Goal: Information Seeking & Learning: Learn about a topic

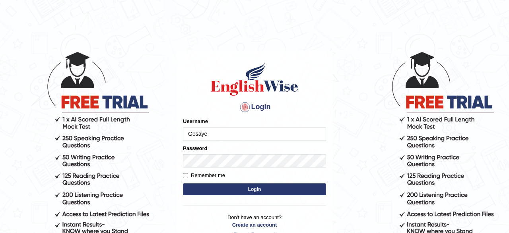
type input "Gosaye"
click at [210, 192] on button "Login" at bounding box center [254, 190] width 143 height 12
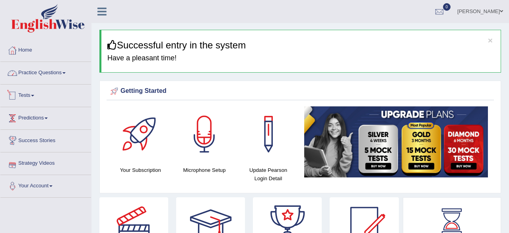
click at [58, 73] on link "Practice Questions" at bounding box center [45, 72] width 91 height 20
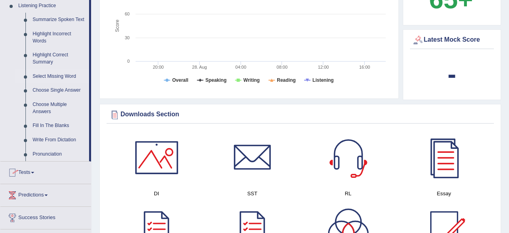
scroll to position [331, 0]
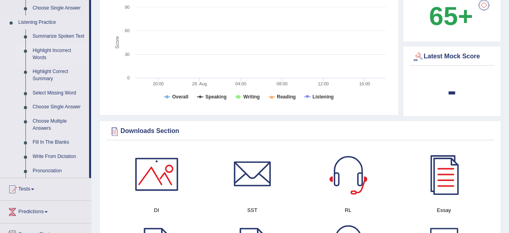
click at [56, 54] on link "Highlight Incorrect Words" at bounding box center [59, 54] width 60 height 21
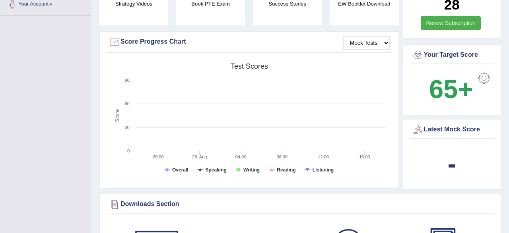
scroll to position [309, 0]
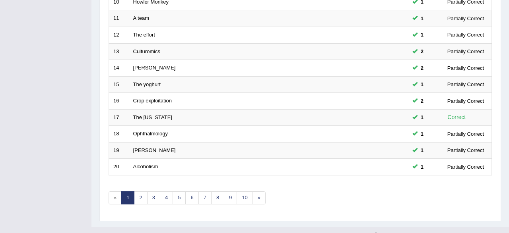
scroll to position [289, 0]
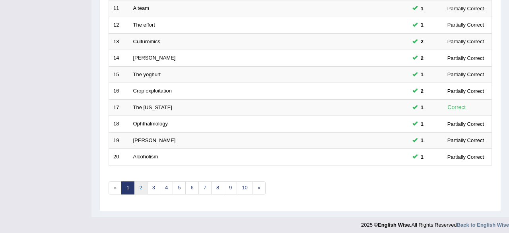
click at [136, 188] on link "2" at bounding box center [140, 188] width 13 height 13
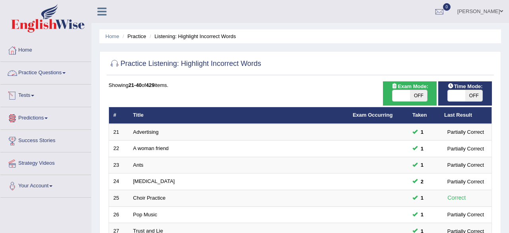
click at [44, 68] on link "Practice Questions" at bounding box center [45, 72] width 91 height 20
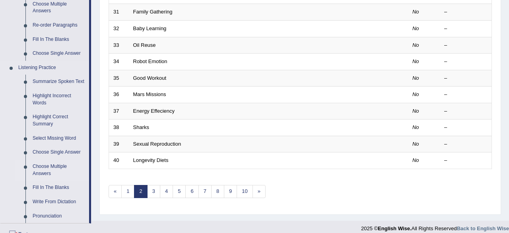
scroll to position [290, 0]
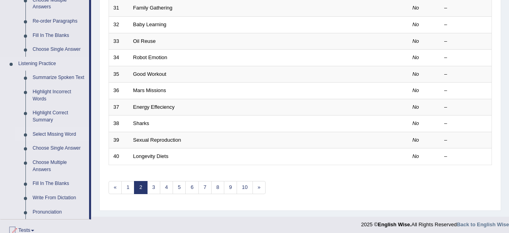
click at [46, 134] on link "Select Missing Word" at bounding box center [59, 135] width 60 height 14
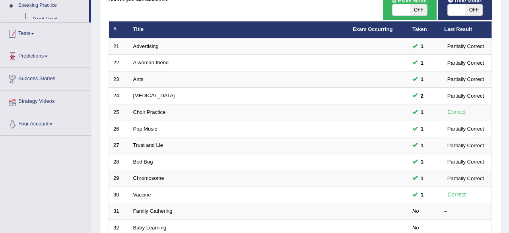
scroll to position [289, 0]
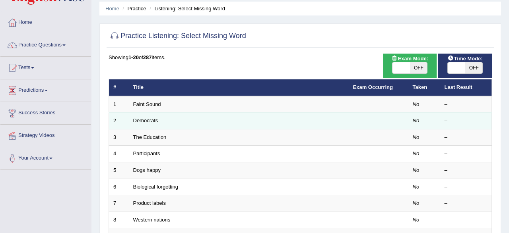
scroll to position [41, 0]
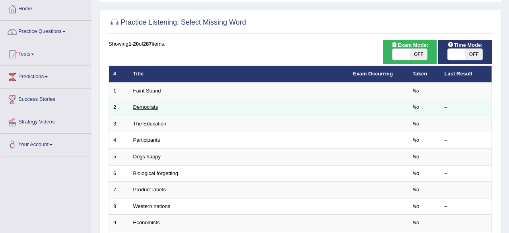
click at [141, 109] on link "Democrats" at bounding box center [145, 107] width 25 height 6
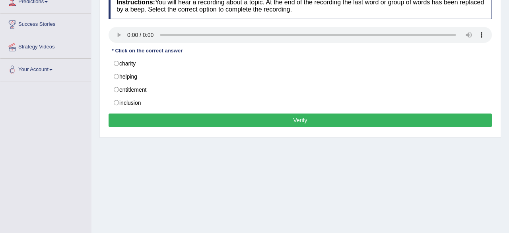
scroll to position [124, 0]
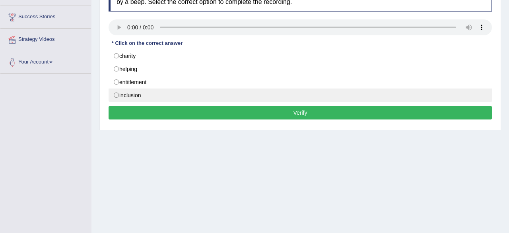
click at [117, 94] on label "inclusion" at bounding box center [300, 96] width 383 height 14
radio input "true"
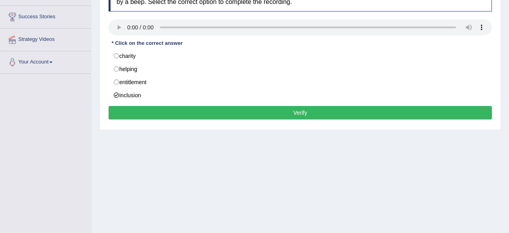
click at [151, 109] on button "Verify" at bounding box center [300, 113] width 383 height 14
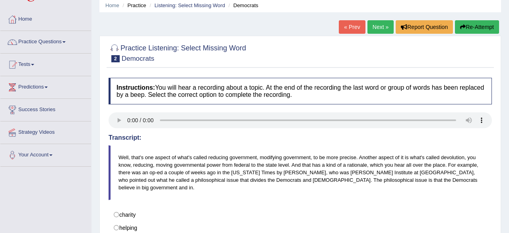
scroll to position [18, 0]
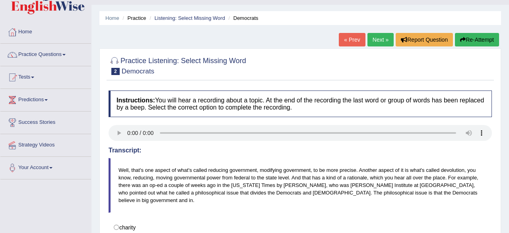
click at [385, 39] on link "Next »" at bounding box center [381, 40] width 26 height 14
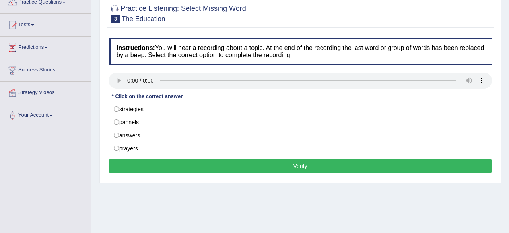
scroll to position [83, 0]
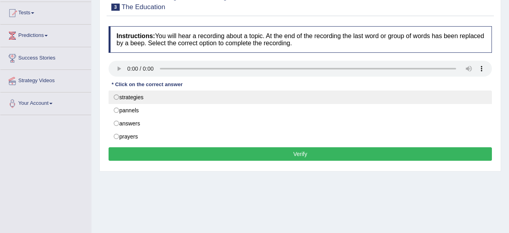
click at [134, 100] on label "strategies" at bounding box center [300, 98] width 383 height 14
radio input "true"
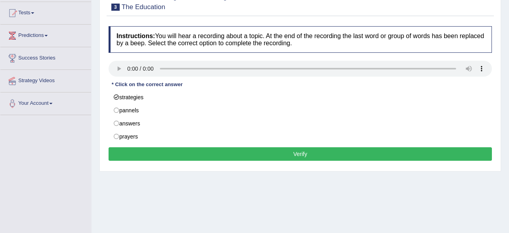
click at [248, 151] on button "Verify" at bounding box center [300, 155] width 383 height 14
click at [248, 151] on div "Home Practice Listening: Select Missing Word The Education « Prev Next » Report…" at bounding box center [300, 116] width 418 height 398
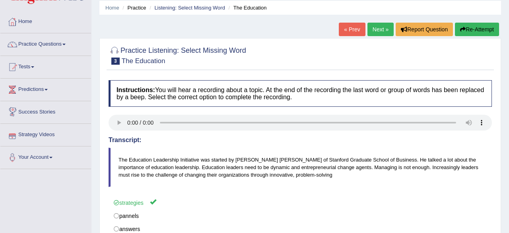
scroll to position [0, 0]
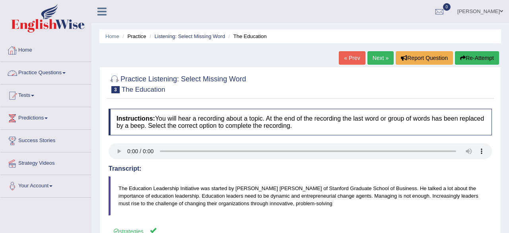
click at [71, 66] on link "Practice Questions" at bounding box center [45, 72] width 91 height 20
click at [60, 70] on link "Practice Questions" at bounding box center [45, 72] width 91 height 20
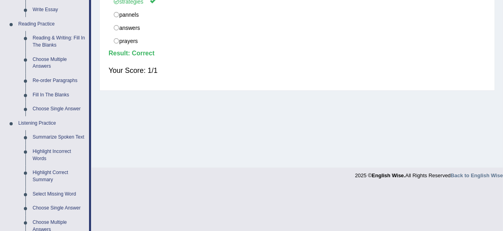
scroll to position [207, 0]
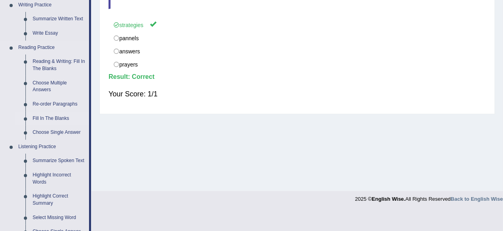
click at [55, 119] on link "Fill In The Blanks" at bounding box center [59, 118] width 60 height 14
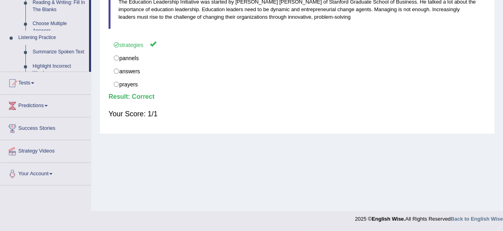
scroll to position [0, 0]
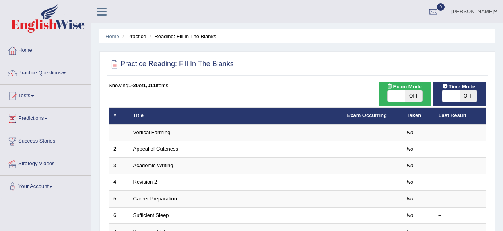
scroll to position [41, 0]
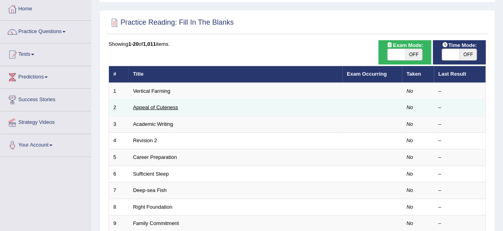
click at [144, 109] on link "Appeal of Cuteness" at bounding box center [155, 107] width 45 height 6
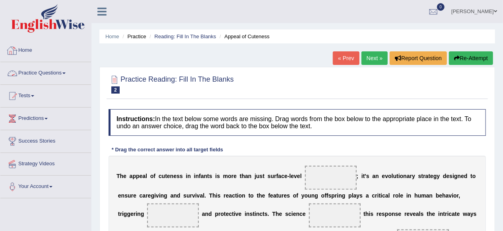
click at [34, 70] on link "Practice Questions" at bounding box center [45, 72] width 91 height 20
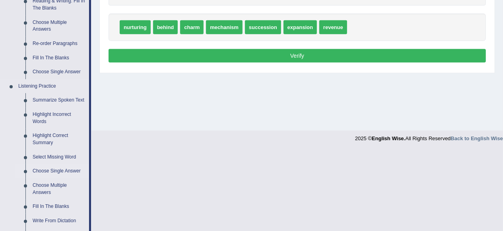
scroll to position [309, 0]
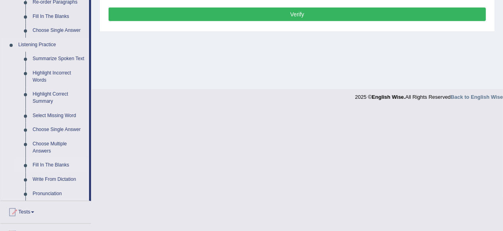
click at [51, 165] on link "Fill In The Blanks" at bounding box center [59, 165] width 60 height 14
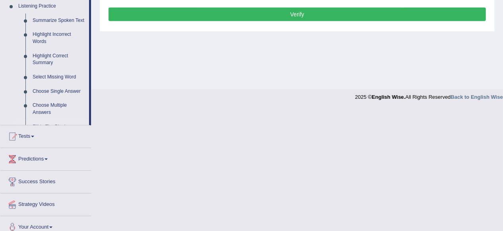
scroll to position [187, 0]
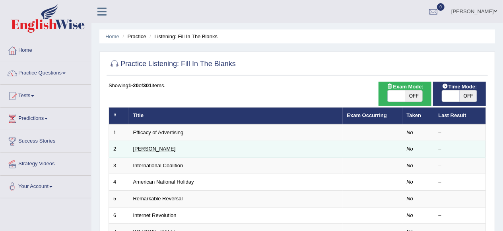
click at [145, 150] on link "[PERSON_NAME]" at bounding box center [154, 149] width 43 height 6
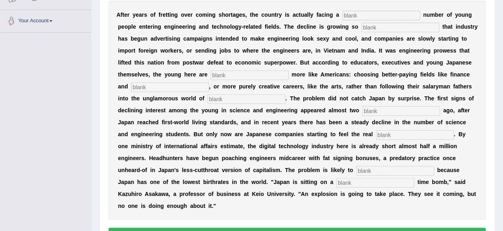
scroll to position [199, 0]
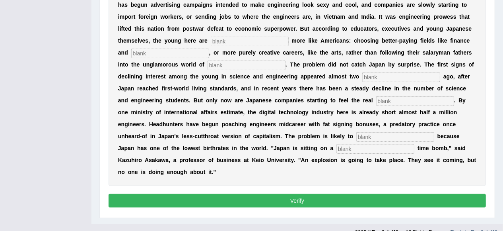
click at [337, 151] on input "text" at bounding box center [376, 149] width 78 height 10
type input "demography"
click at [356, 139] on input "text" at bounding box center [395, 137] width 78 height 10
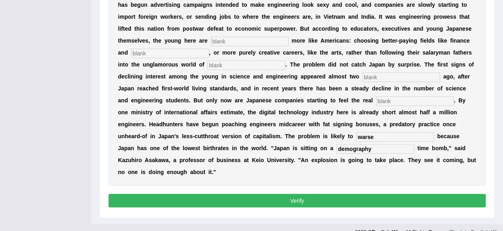
type input "warse"
click at [378, 100] on input "text" at bounding box center [415, 101] width 78 height 10
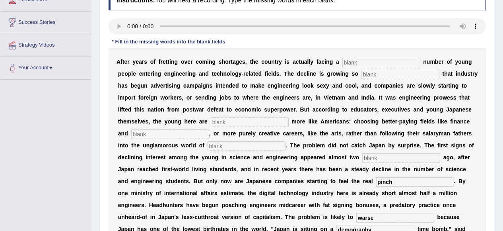
scroll to position [117, 0]
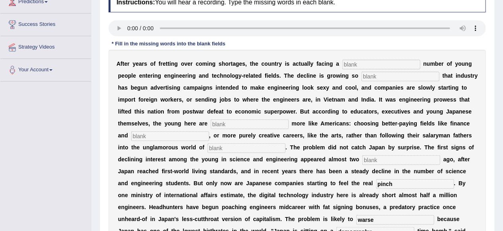
type input "pinch"
click at [375, 65] on input "text" at bounding box center [381, 65] width 78 height 10
type input "wildeling"
click at [387, 76] on input "text" at bounding box center [401, 77] width 78 height 10
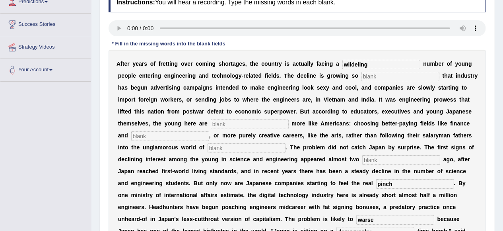
click at [247, 124] on input "text" at bounding box center [250, 124] width 78 height 10
type input "behavaring"
click at [159, 134] on input "text" at bounding box center [170, 136] width 78 height 10
type input "medicine"
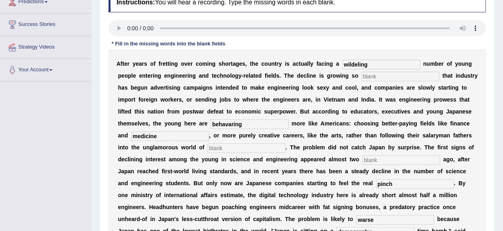
click at [208, 146] on input "text" at bounding box center [247, 148] width 78 height 10
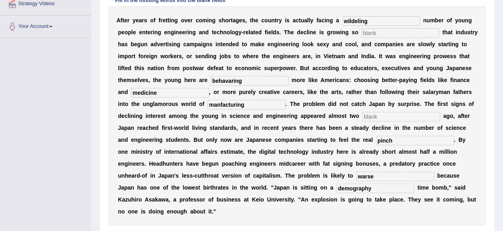
scroll to position [199, 0]
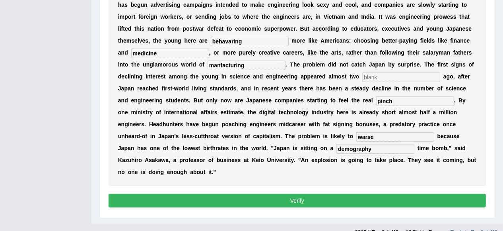
type input "manfacturing"
click at [274, 194] on button "Verify" at bounding box center [297, 201] width 377 height 14
click at [296, 194] on button "Verify" at bounding box center [297, 201] width 377 height 14
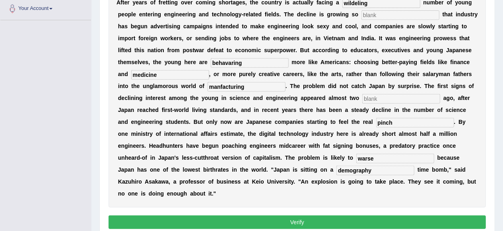
scroll to position [158, 0]
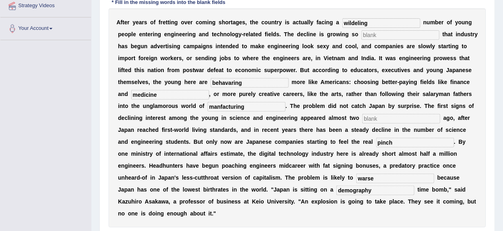
click at [371, 36] on input "text" at bounding box center [401, 35] width 78 height 10
type input "more"
click at [362, 117] on input "text" at bounding box center [401, 119] width 78 height 10
type input "o"
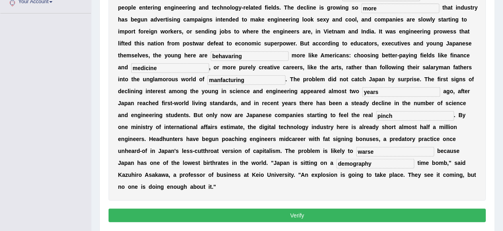
scroll to position [199, 0]
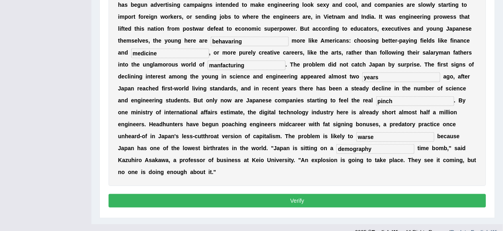
type input "years"
click at [344, 194] on button "Verify" at bounding box center [297, 201] width 377 height 14
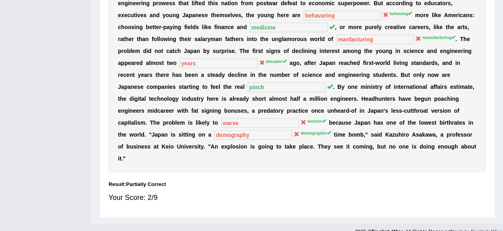
scroll to position [48, 0]
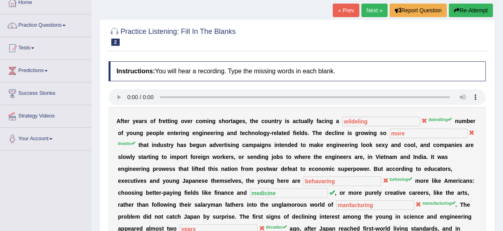
click at [367, 10] on link "Next »" at bounding box center [375, 11] width 26 height 14
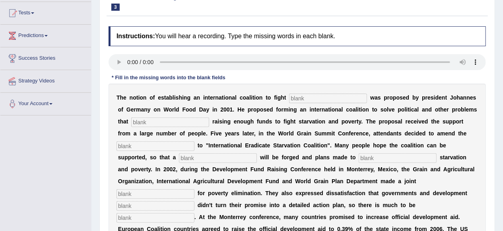
scroll to position [124, 0]
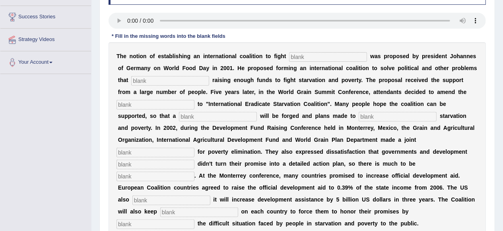
click at [195, 219] on input "text" at bounding box center [156, 224] width 78 height 10
type input "exposing"
click at [238, 207] on input "text" at bounding box center [199, 212] width 78 height 10
type input "perasure"
click at [210, 195] on input "text" at bounding box center [171, 200] width 78 height 10
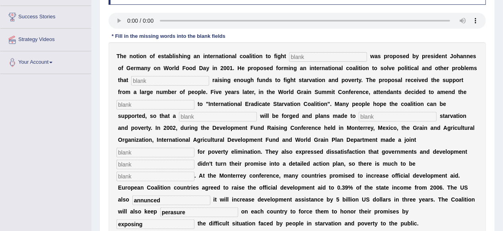
type input "annunced"
click at [195, 171] on input "text" at bounding box center [156, 176] width 78 height 10
type input "desiyerd"
click at [195, 160] on input "text" at bounding box center [156, 165] width 78 height 10
type input "partenarse"
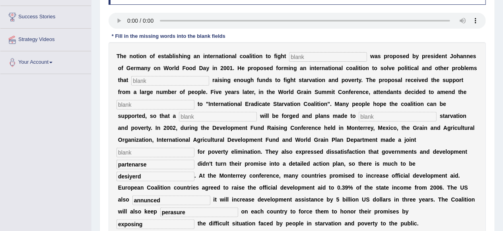
click at [195, 148] on input "text" at bounding box center [156, 153] width 78 height 10
type input "apear"
click at [177, 102] on input "text" at bounding box center [156, 105] width 78 height 10
type input "manufacture"
click at [157, 83] on input "text" at bounding box center [170, 81] width 78 height 10
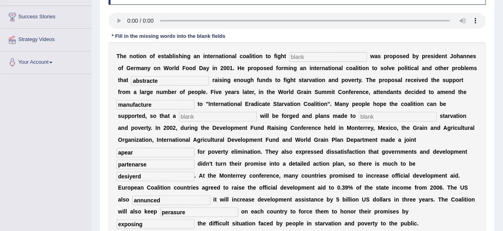
type input "abstracte"
click at [303, 55] on input "text" at bounding box center [328, 57] width 78 height 10
type input "starvation"
click at [162, 82] on input "abstracte" at bounding box center [170, 81] width 78 height 10
type input "a"
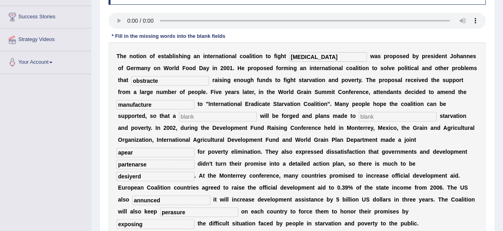
click at [150, 82] on input "obstracte" at bounding box center [170, 81] width 78 height 10
click at [180, 82] on input "obstructe" at bounding box center [170, 81] width 78 height 10
type input "obstruct"
click at [195, 148] on input "apear" at bounding box center [156, 153] width 78 height 10
type input "appear"
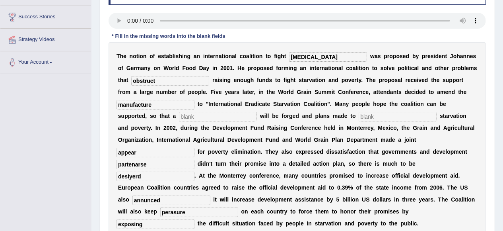
click at [405, 146] on div "T h e n o t i o n o f e s t a b l i s h i n g a n i n t e r n a t i o n a l c o…" at bounding box center [297, 139] width 377 height 195
click at [195, 160] on input "partenarse" at bounding box center [156, 165] width 78 height 10
type input "p"
type input "partners"
click at [195, 171] on input "desiyerd" at bounding box center [156, 176] width 78 height 10
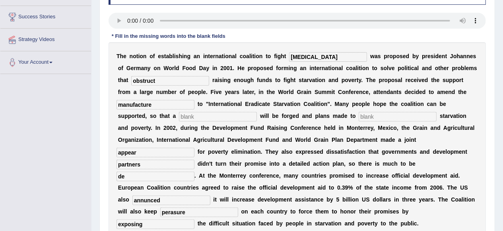
type input "d"
type input "desired"
click at [210, 195] on input "annunced" at bounding box center [171, 200] width 78 height 10
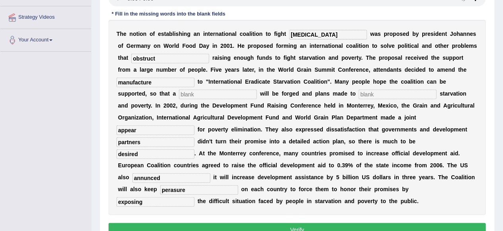
scroll to position [165, 0]
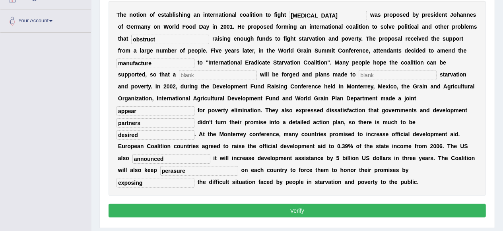
type input "announced"
click at [238, 166] on input "perasure" at bounding box center [199, 171] width 78 height 10
type input "pressure"
click at [195, 178] on input "exposing" at bounding box center [156, 183] width 78 height 10
click at [336, 215] on button "Verify" at bounding box center [297, 211] width 377 height 14
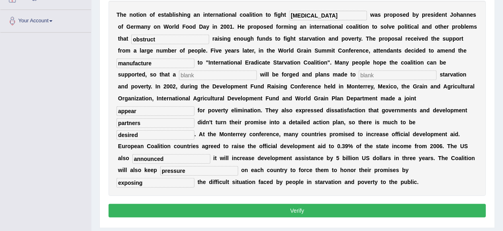
click at [335, 212] on button "Verify" at bounding box center [297, 211] width 377 height 14
click at [359, 74] on input "text" at bounding box center [398, 75] width 78 height 10
type input "better"
click at [186, 74] on input "text" at bounding box center [218, 75] width 78 height 10
type input "good"
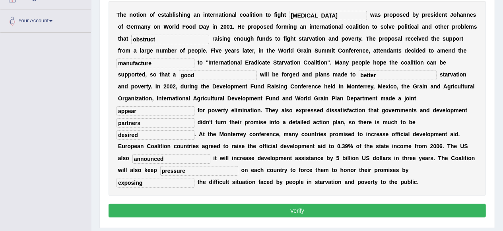
click at [204, 215] on button "Verify" at bounding box center [297, 211] width 377 height 14
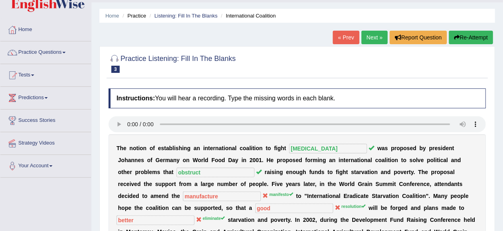
scroll to position [0, 0]
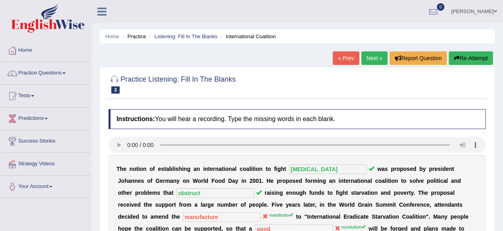
click at [377, 58] on link "Next »" at bounding box center [375, 58] width 26 height 14
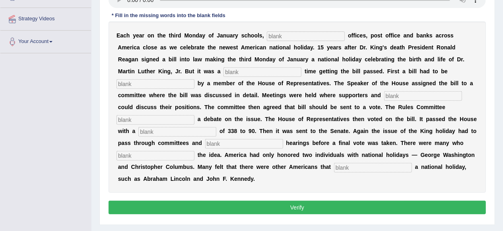
scroll to position [124, 0]
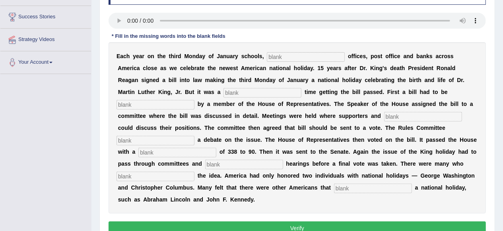
click at [305, 58] on input "text" at bounding box center [306, 57] width 78 height 10
type input "federal"
click at [224, 95] on input "text" at bounding box center [263, 93] width 78 height 10
type input "making"
click at [195, 100] on input "text" at bounding box center [156, 105] width 78 height 10
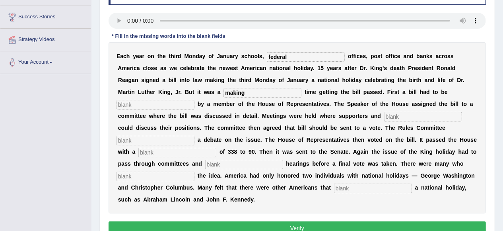
click at [195, 100] on input "text" at bounding box center [156, 105] width 78 height 10
type input "introduced"
click at [384, 117] on input "text" at bounding box center [423, 117] width 78 height 10
click at [224, 94] on input "making" at bounding box center [263, 93] width 78 height 10
click at [224, 91] on input "making" at bounding box center [263, 93] width 78 height 10
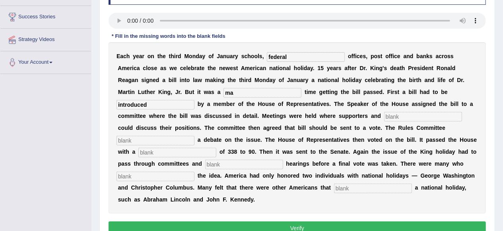
type input "m"
click at [224, 90] on input "taffe" at bounding box center [263, 93] width 78 height 10
type input "tough"
click at [384, 117] on input "text" at bounding box center [423, 117] width 78 height 10
type input "ponce"
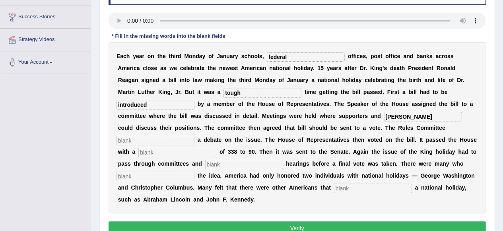
click at [195, 136] on input "text" at bounding box center [156, 141] width 78 height 10
click at [216, 148] on input "text" at bounding box center [177, 153] width 78 height 10
click at [195, 136] on input "schelde" at bounding box center [156, 141] width 78 height 10
type input "schulde"
click at [216, 148] on input "text" at bounding box center [177, 153] width 78 height 10
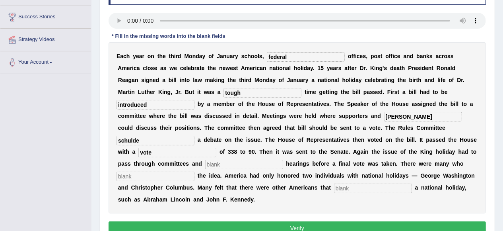
type input "vote"
click at [205, 166] on input "text" at bounding box center [244, 165] width 78 height 10
type input "public"
click at [195, 171] on input "text" at bounding box center [156, 176] width 78 height 10
type input "hopposide"
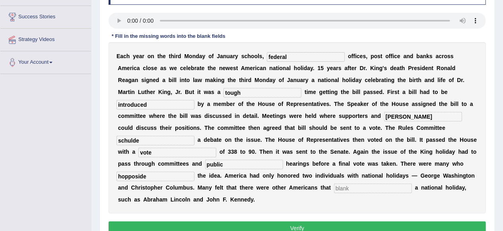
click at [334, 191] on input "text" at bounding box center [373, 188] width 78 height 10
type input "disayer"
click at [334, 187] on input "disayer" at bounding box center [373, 188] width 78 height 10
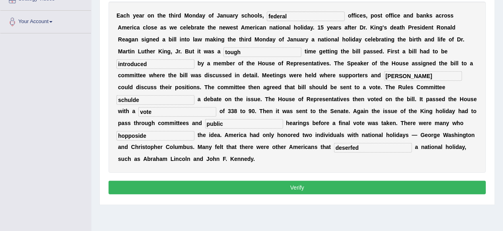
scroll to position [165, 0]
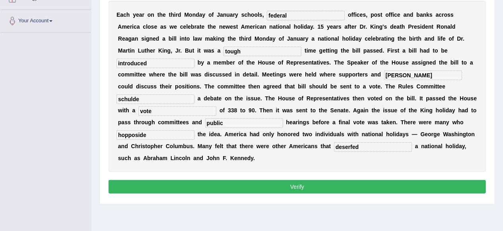
type input "deserfed"
click at [343, 193] on button "Verify" at bounding box center [297, 187] width 377 height 14
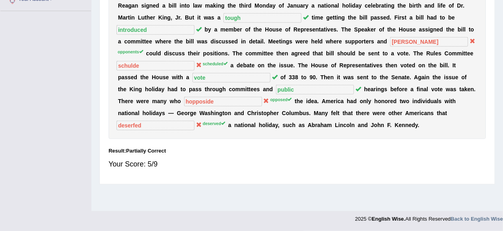
scroll to position [0, 0]
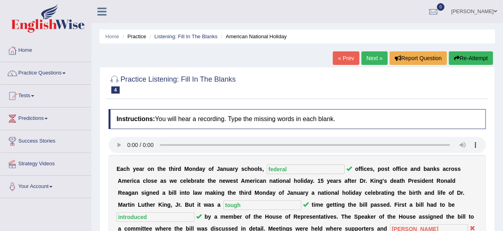
click at [370, 60] on link "Next »" at bounding box center [375, 58] width 26 height 14
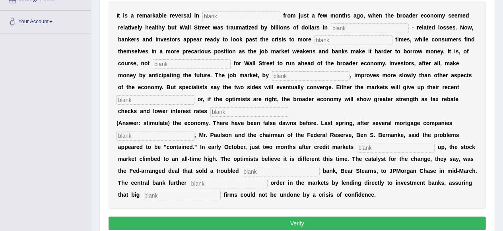
scroll to position [165, 0]
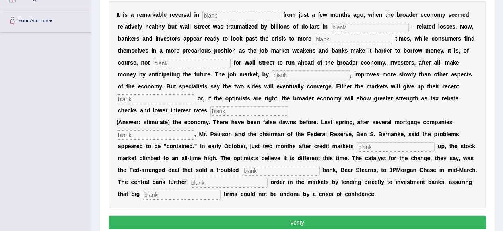
click at [242, 170] on input "text" at bounding box center [281, 171] width 78 height 10
type input "investment"
click at [354, 29] on input "text" at bounding box center [370, 28] width 78 height 10
click at [342, 28] on input "morgage" at bounding box center [370, 28] width 78 height 10
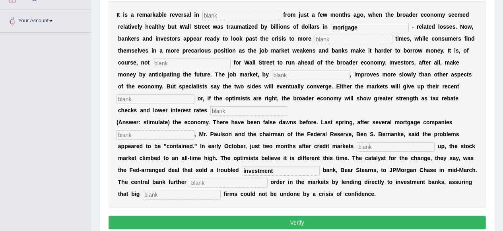
type input "morigage"
click at [343, 41] on input "text" at bounding box center [354, 40] width 78 height 10
type input "profitable"
click at [190, 62] on input "text" at bounding box center [192, 63] width 78 height 10
type input "common"
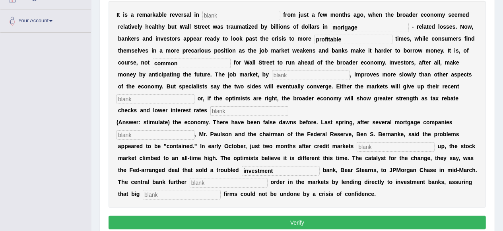
click at [276, 74] on input "text" at bounding box center [311, 75] width 78 height 10
type input "conturste"
click at [122, 95] on input "text" at bounding box center [156, 99] width 78 height 10
type input "gainse"
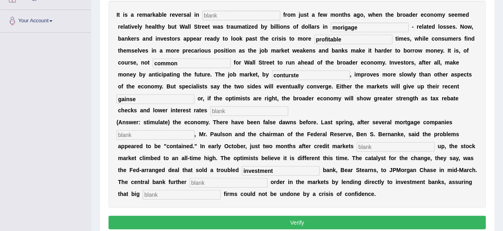
click at [210, 113] on input "text" at bounding box center [249, 111] width 78 height 10
type input "stimulate"
click at [125, 136] on input "text" at bounding box center [156, 135] width 78 height 10
click at [357, 145] on input "text" at bounding box center [396, 147] width 78 height 10
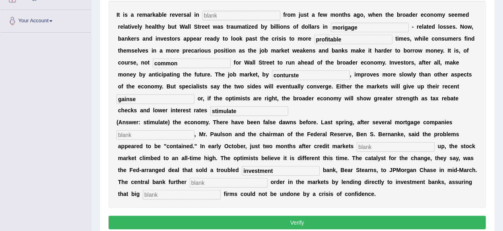
click at [218, 182] on input "text" at bounding box center [229, 183] width 78 height 10
type input "restore"
click at [176, 191] on input "text" at bounding box center [182, 195] width 78 height 10
type input "securite"
click at [357, 148] on input "text" at bounding box center [396, 147] width 78 height 10
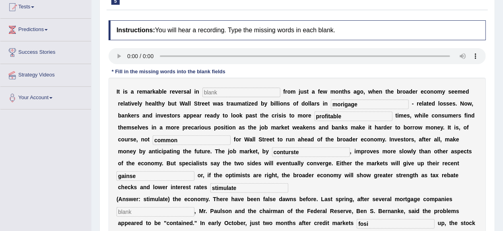
scroll to position [41, 0]
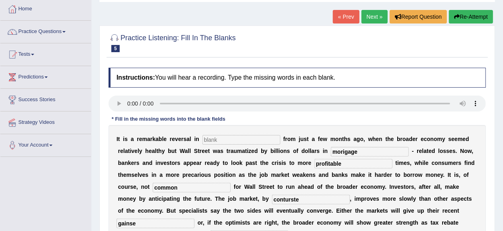
type input "fosi"
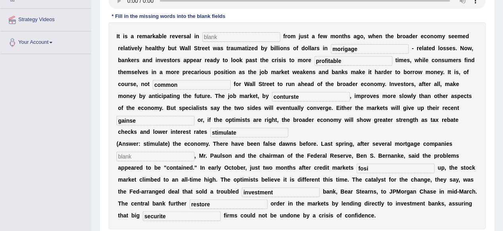
scroll to position [165, 0]
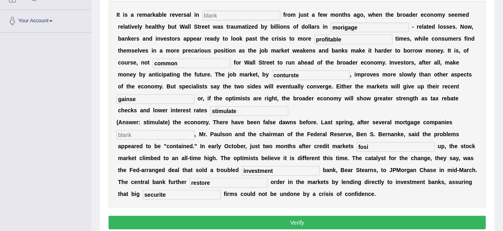
click at [163, 134] on input "text" at bounding box center [156, 135] width 78 height 10
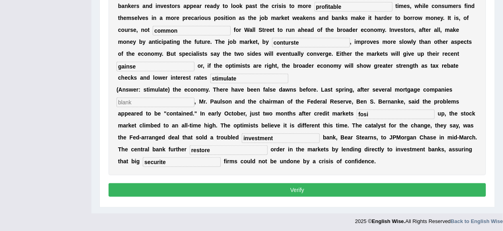
scroll to position [199, 0]
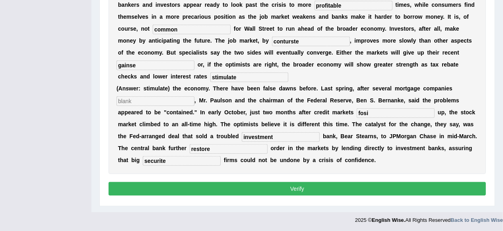
click at [165, 103] on input "text" at bounding box center [156, 101] width 78 height 10
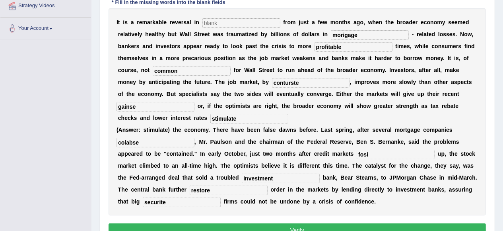
scroll to position [117, 0]
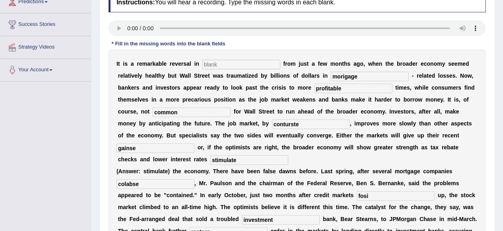
type input "colabse"
click at [359, 77] on input "morigage" at bounding box center [370, 77] width 78 height 10
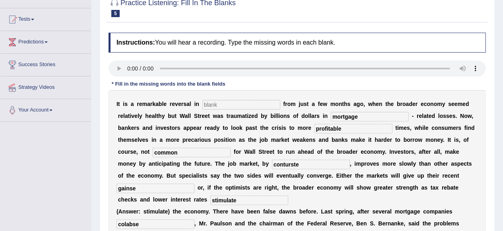
scroll to position [75, 0]
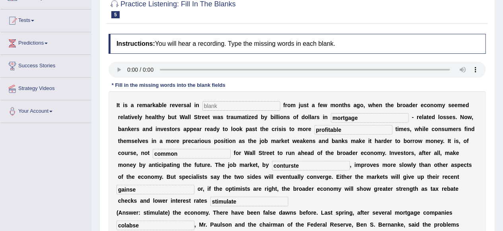
type input "mortgage"
click at [212, 107] on input "text" at bounding box center [241, 106] width 78 height 10
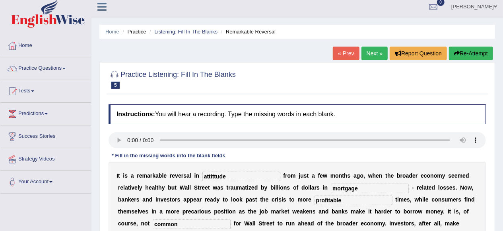
scroll to position [0, 0]
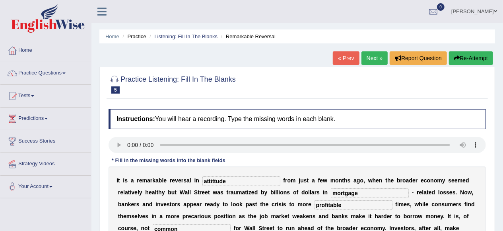
type input "attittude"
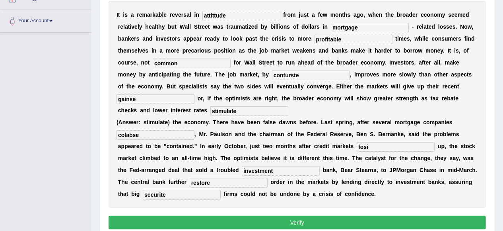
click at [296, 220] on button "Verify" at bounding box center [297, 223] width 377 height 14
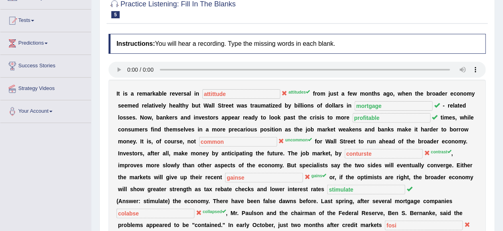
scroll to position [36, 0]
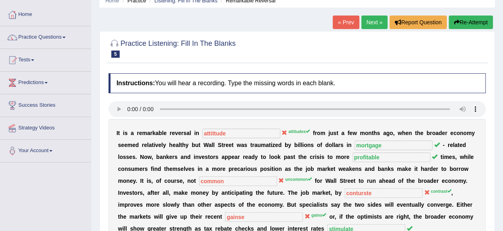
click at [369, 22] on link "Next »" at bounding box center [375, 23] width 26 height 14
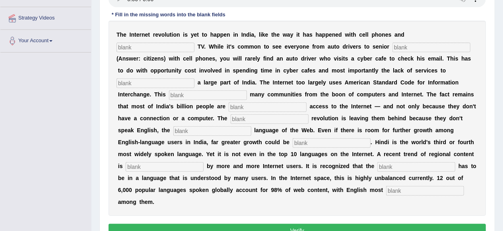
scroll to position [104, 0]
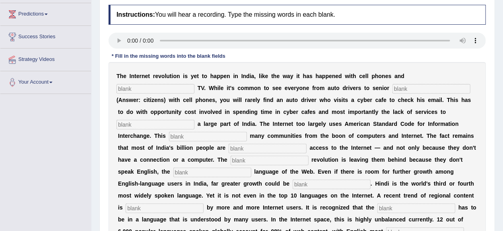
click at [178, 136] on input "text" at bounding box center [208, 137] width 78 height 10
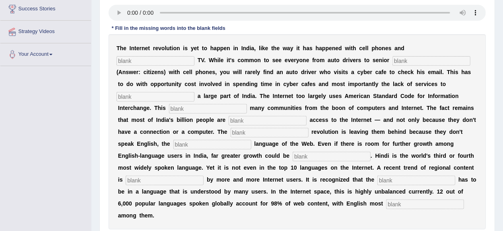
scroll to position [146, 0]
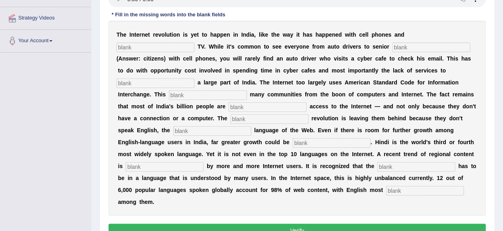
click at [195, 43] on input "text" at bounding box center [156, 48] width 78 height 10
type input "cable"
click at [393, 47] on input "text" at bounding box center [432, 48] width 78 height 10
type input "citizens"
click at [158, 82] on input "text" at bounding box center [156, 83] width 78 height 10
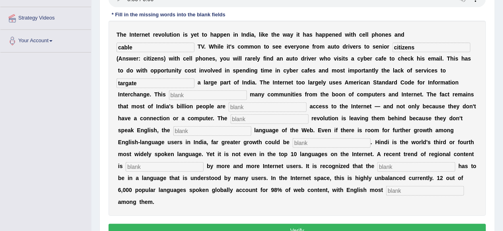
type input "targate"
click at [179, 95] on input "text" at bounding box center [208, 95] width 78 height 10
type input "elinate"
click at [243, 105] on input "text" at bounding box center [268, 107] width 78 height 10
type input "g"
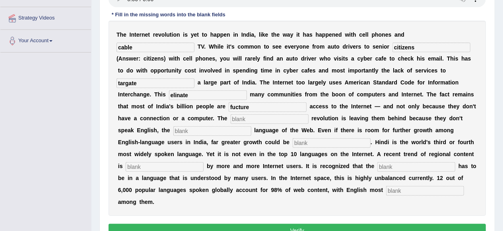
type input "fucture"
click at [270, 115] on input "text" at bounding box center [270, 119] width 78 height 10
type input "digital"
click at [175, 130] on input "text" at bounding box center [212, 131] width 78 height 10
type input "domenate"
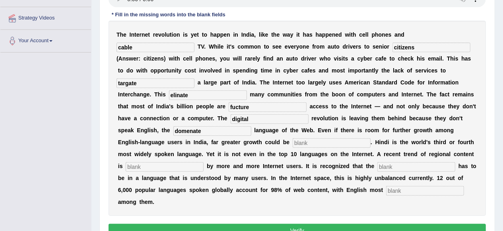
click at [293, 142] on input "text" at bounding box center [332, 143] width 78 height 10
type input "lenished"
click at [136, 167] on input "text" at bounding box center [165, 167] width 78 height 10
type input "performe"
click at [401, 164] on input "text" at bounding box center [416, 167] width 78 height 10
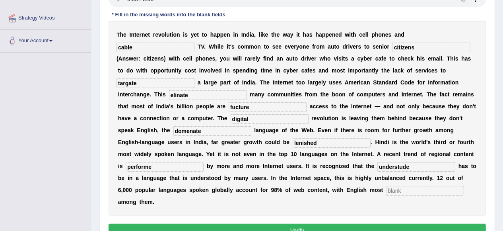
type input "understude"
click at [386, 189] on input "text" at bounding box center [425, 191] width 78 height 10
type input "pomeate"
click at [348, 224] on button "Verify" at bounding box center [297, 231] width 377 height 14
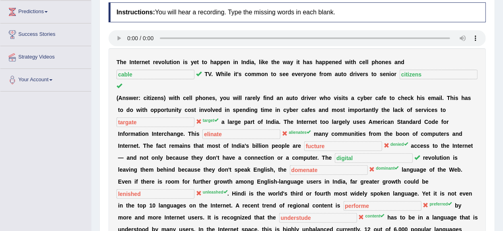
scroll to position [0, 0]
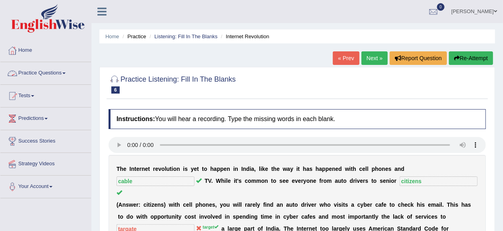
click at [66, 73] on span at bounding box center [63, 73] width 3 height 2
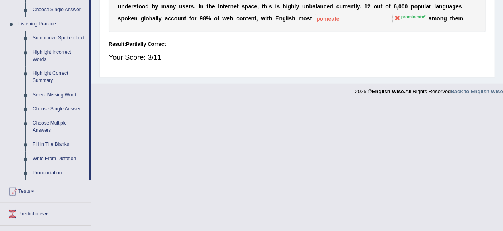
scroll to position [331, 0]
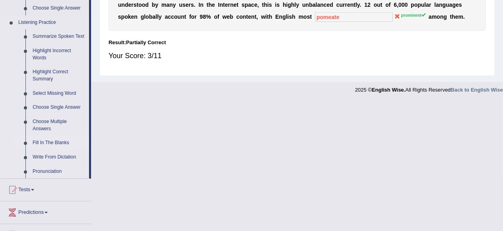
click at [56, 142] on link "Fill In The Blanks" at bounding box center [59, 143] width 60 height 14
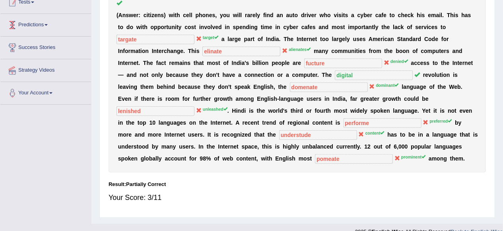
scroll to position [126, 0]
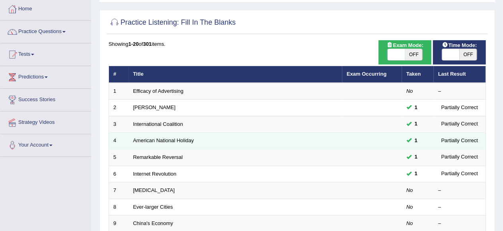
scroll to position [83, 0]
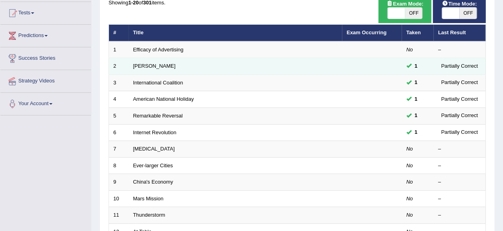
click at [176, 68] on td "[PERSON_NAME]" at bounding box center [236, 66] width 214 height 17
click at [139, 67] on link "[PERSON_NAME]" at bounding box center [154, 66] width 43 height 6
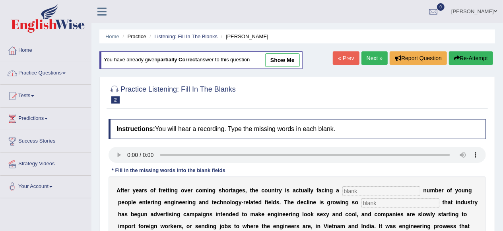
click at [54, 75] on link "Practice Questions" at bounding box center [45, 72] width 91 height 20
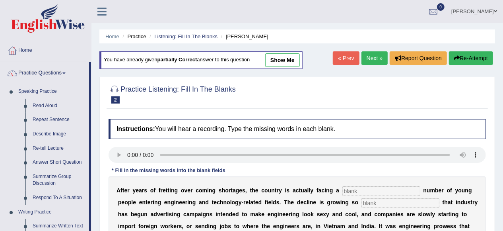
click at [282, 64] on link "show me" at bounding box center [282, 60] width 35 height 14
type input "wildeling"
type input "more"
type input "behavaring"
type input "medicine"
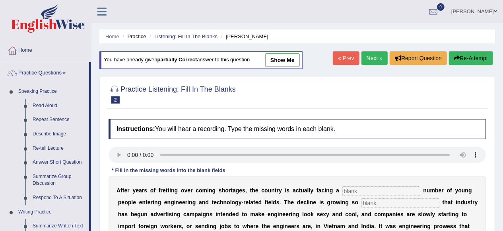
type input "manfacturing"
type input "years"
type input "pinch"
type input "warse"
type input "demography"
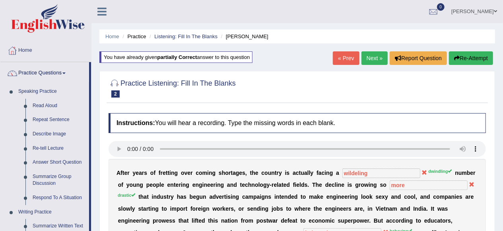
click at [350, 59] on link "« Prev" at bounding box center [346, 58] width 26 height 14
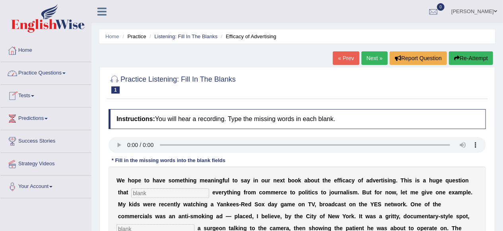
click at [56, 77] on link "Practice Questions" at bounding box center [45, 72] width 91 height 20
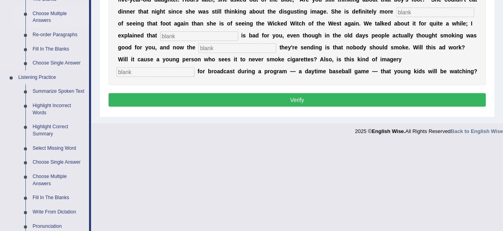
scroll to position [331, 0]
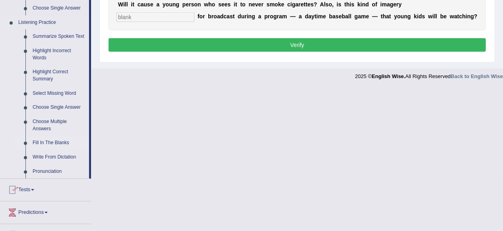
click at [61, 139] on link "Fill In The Blanks" at bounding box center [59, 143] width 60 height 14
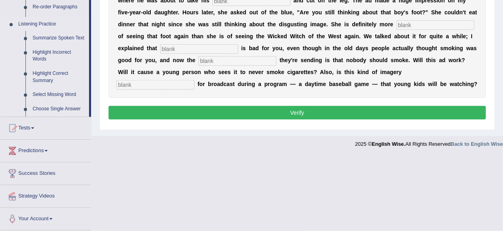
scroll to position [149, 0]
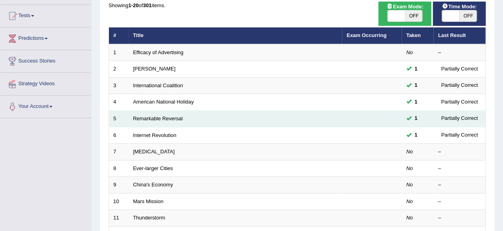
scroll to position [83, 0]
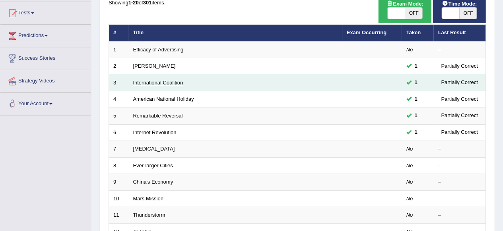
click at [137, 80] on link "International Coalition" at bounding box center [158, 83] width 50 height 6
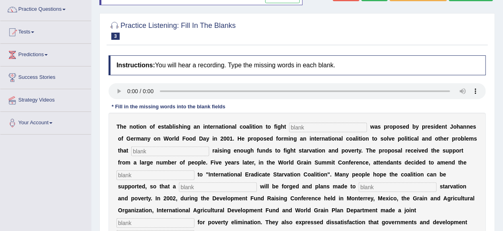
scroll to position [41, 0]
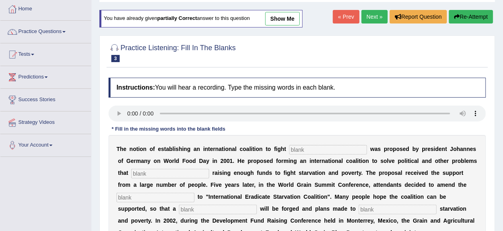
click at [282, 23] on link "show me" at bounding box center [282, 19] width 35 height 14
type input "starvation"
type input "obstruct"
type input "manufacture"
type input "good"
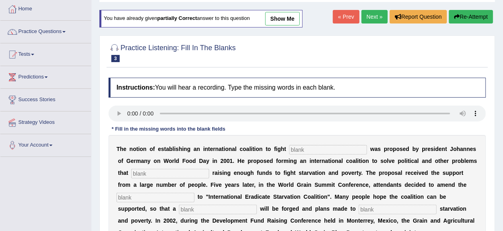
type input "better"
type input "appear"
type input "partners"
type input "desired"
type input "announced"
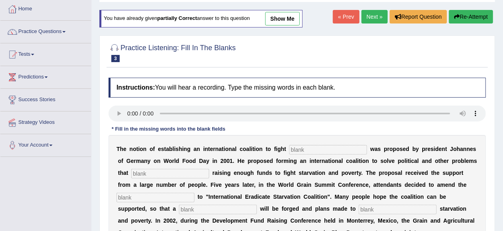
type input "pressure"
type input "exposing"
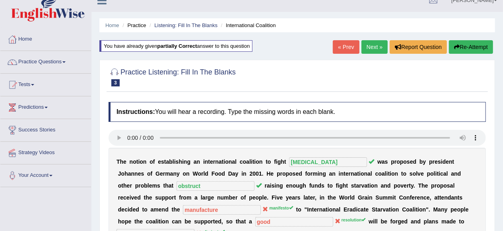
scroll to position [0, 0]
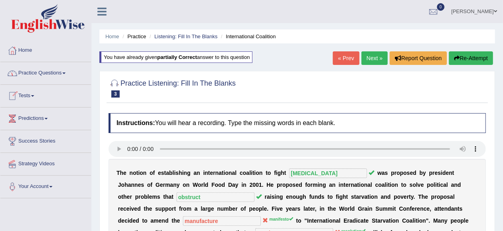
click at [64, 73] on link "Practice Questions" at bounding box center [45, 72] width 91 height 20
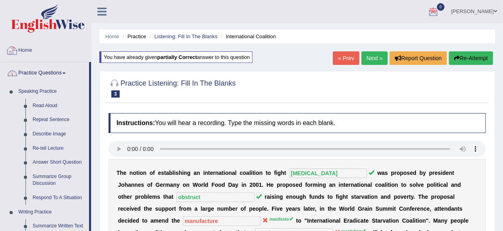
click at [31, 48] on link "Home" at bounding box center [45, 49] width 91 height 20
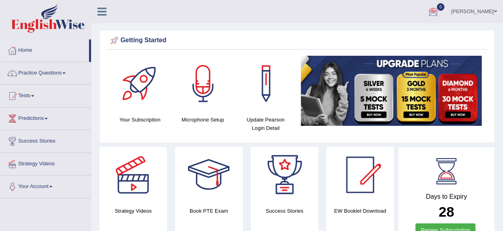
click at [497, 15] on link "[PERSON_NAME]" at bounding box center [474, 10] width 58 height 21
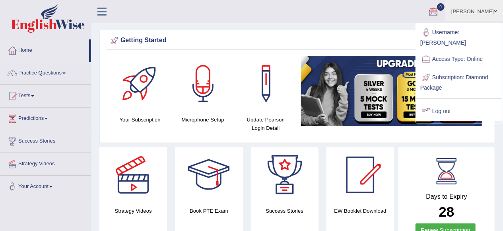
click at [444, 105] on link "Log out" at bounding box center [459, 111] width 86 height 18
